Goal: Transaction & Acquisition: Purchase product/service

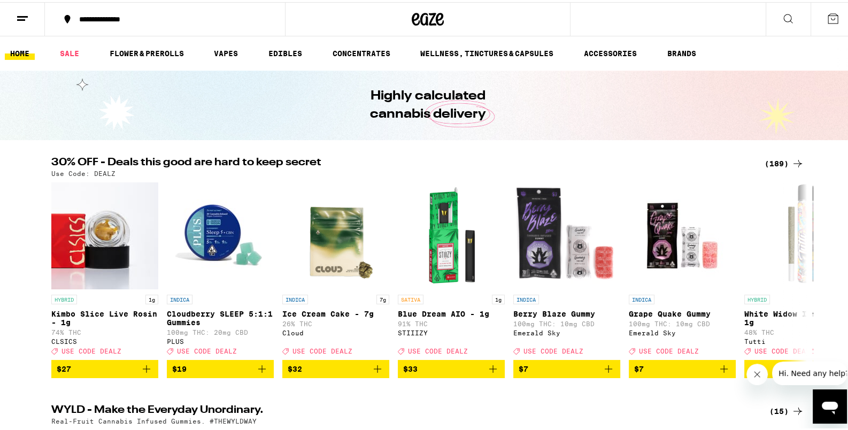
click at [791, 162] on icon at bounding box center [797, 161] width 13 height 13
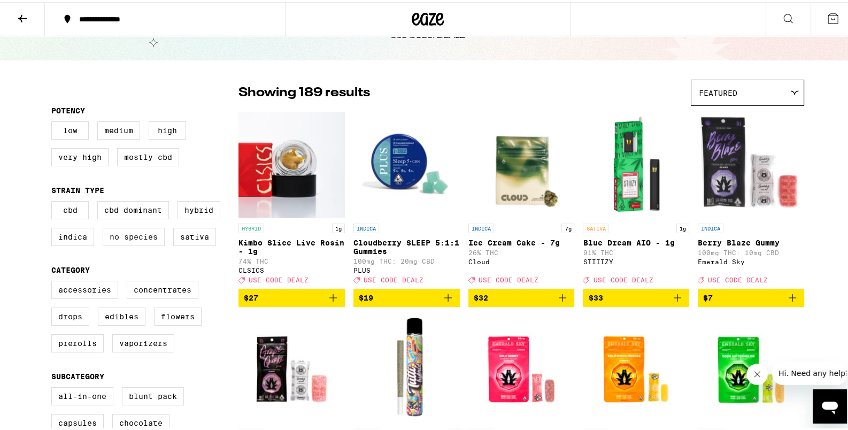
scroll to position [56, 0]
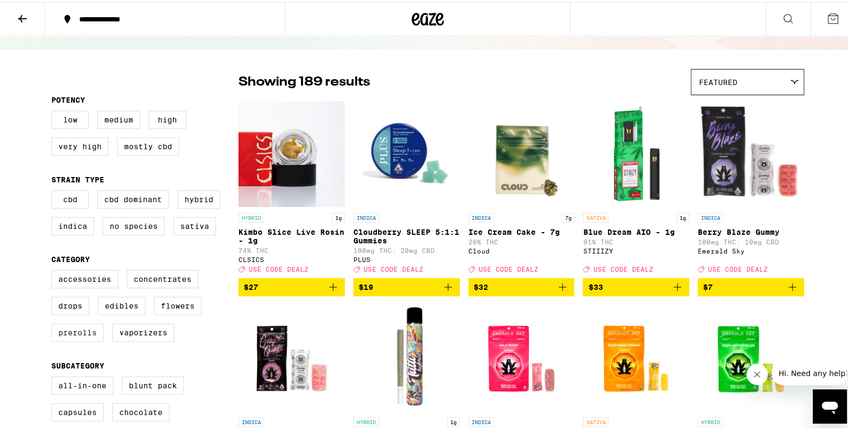
click at [82, 336] on label "Prerolls" at bounding box center [77, 330] width 52 height 18
click at [54, 270] on input "Prerolls" at bounding box center [53, 270] width 1 height 1
checkbox input "true"
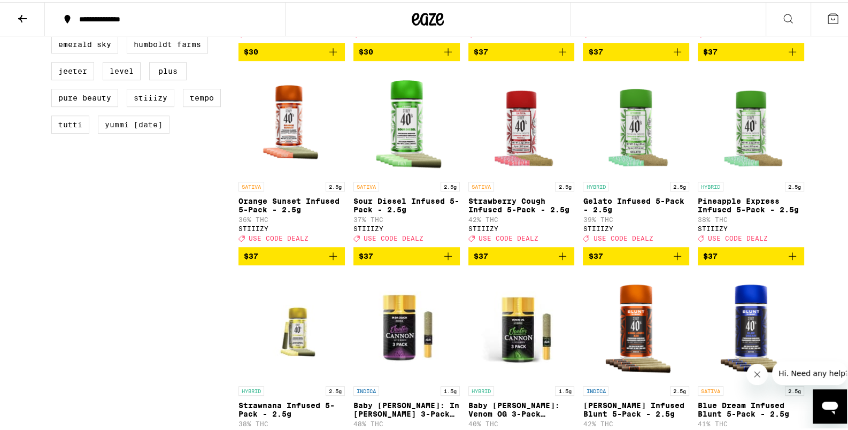
scroll to position [842, 0]
